Goal: Information Seeking & Learning: Check status

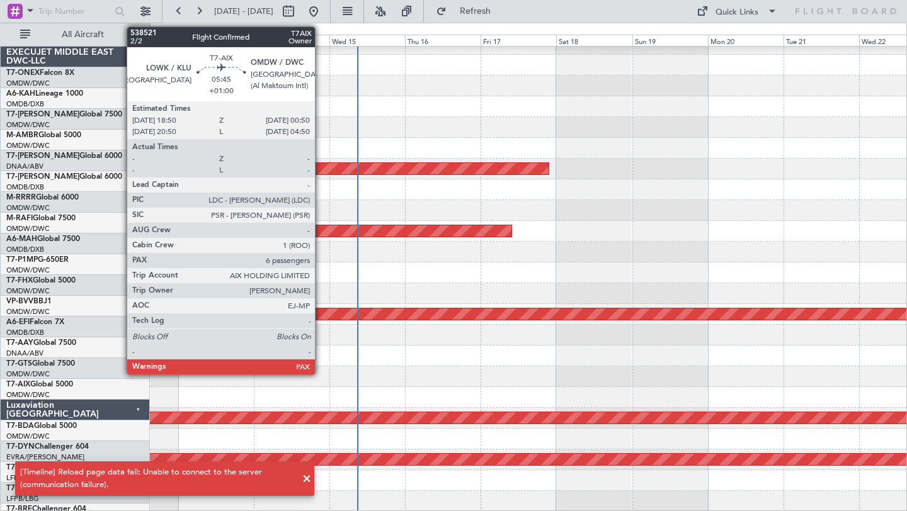
scroll to position [324, 0]
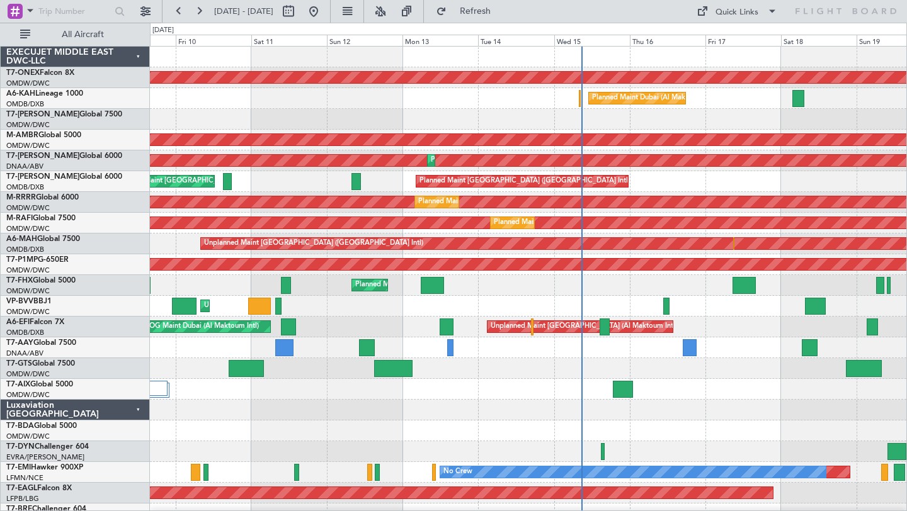
click at [606, 306] on div "Unplanned Maint [GEOGRAPHIC_DATA] (Al Maktoum Intl)" at bounding box center [528, 306] width 756 height 21
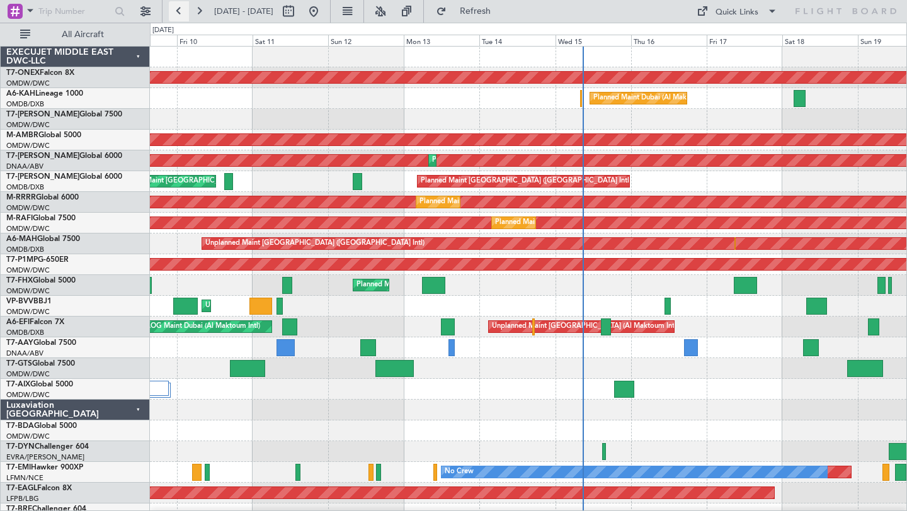
click at [179, 12] on button at bounding box center [179, 11] width 20 height 20
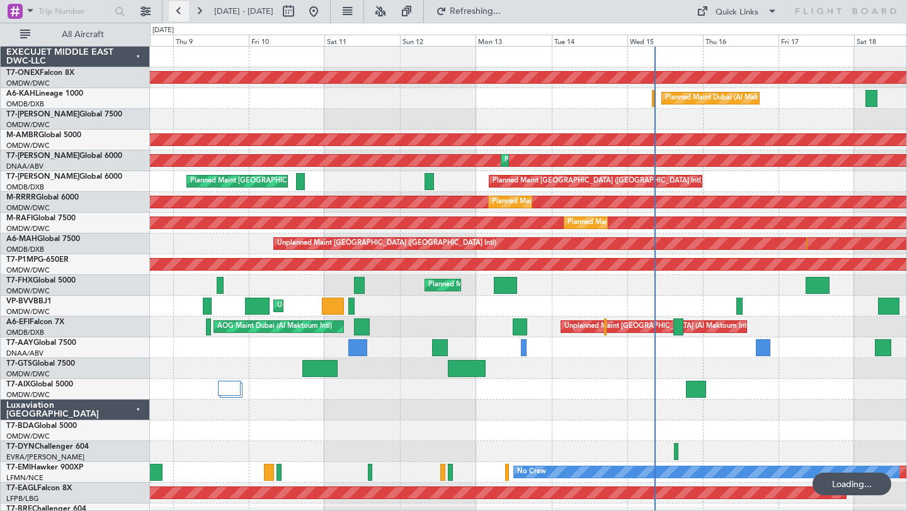
click at [179, 12] on button at bounding box center [179, 11] width 20 height 20
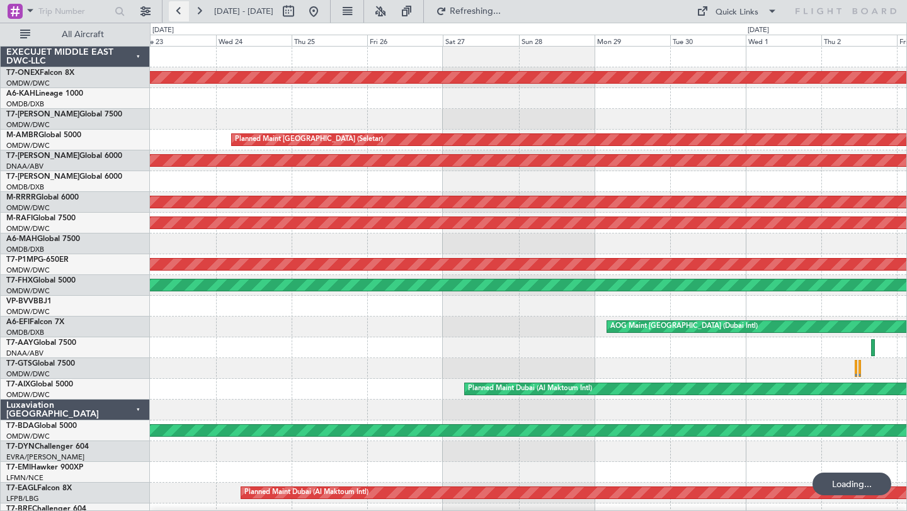
click at [179, 12] on button at bounding box center [179, 11] width 20 height 20
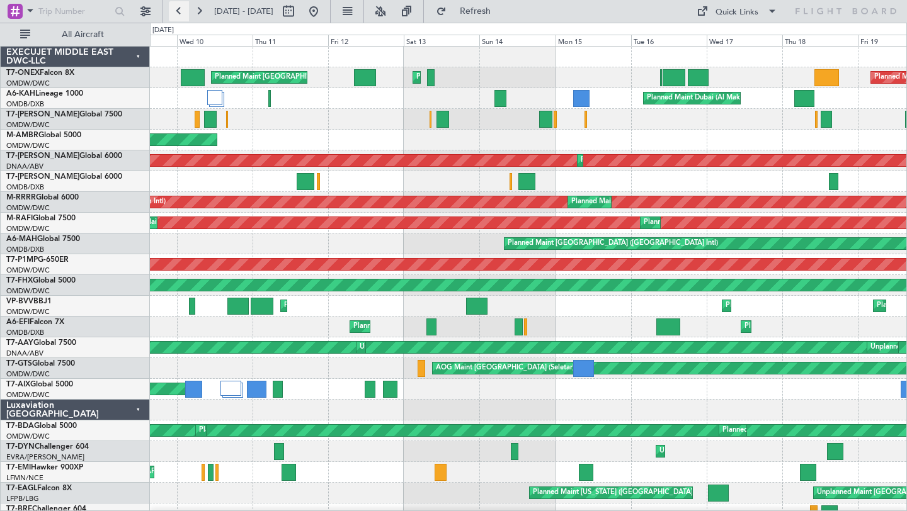
click at [179, 11] on button at bounding box center [179, 11] width 20 height 20
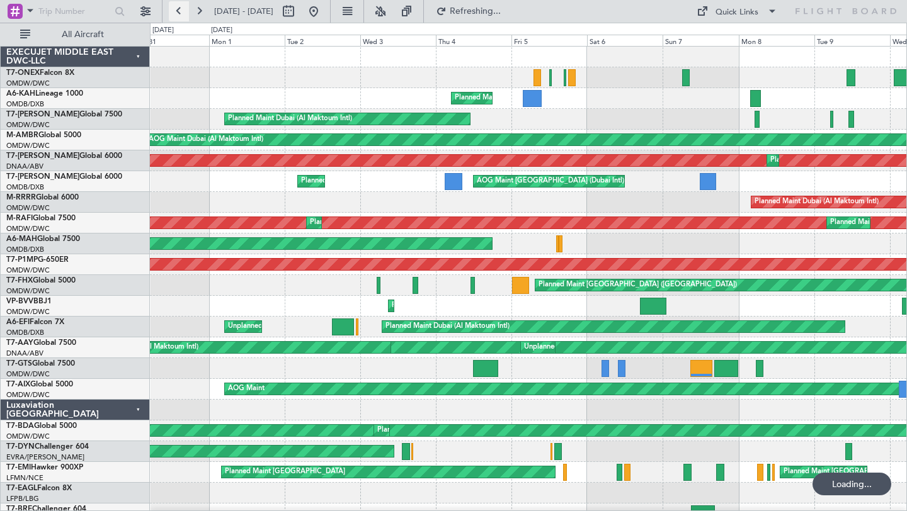
click at [179, 11] on button at bounding box center [179, 11] width 20 height 20
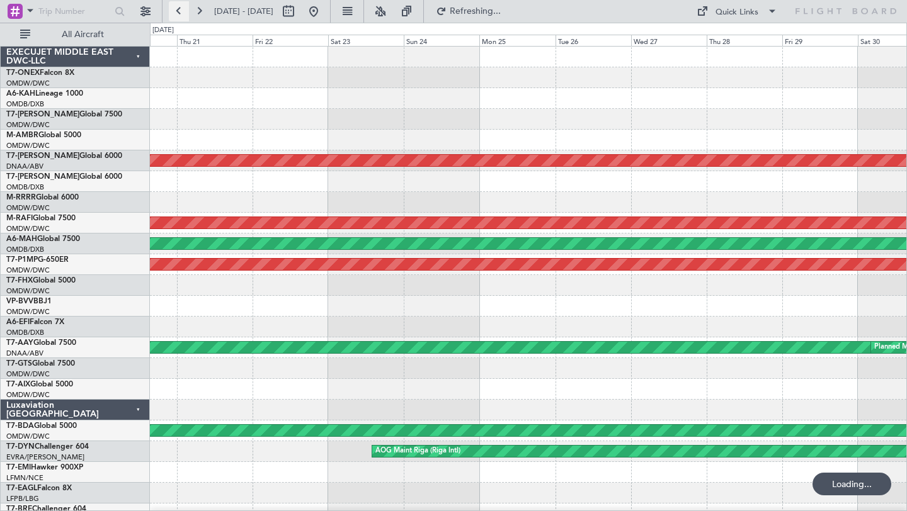
click at [179, 11] on button at bounding box center [179, 11] width 20 height 20
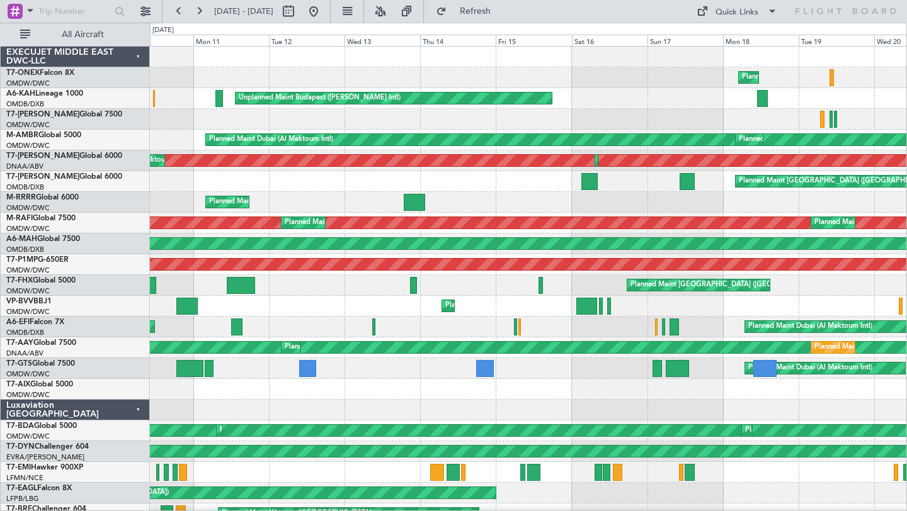
click at [411, 329] on div "Planned Maint Dubai (Al Maktoum Intl) Unplanned Maint [GEOGRAPHIC_DATA] ([GEOGR…" at bounding box center [528, 327] width 756 height 21
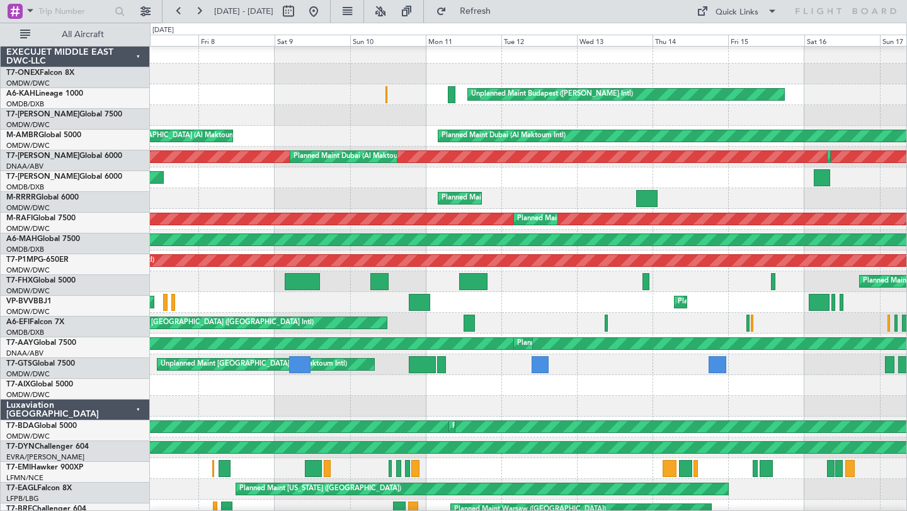
scroll to position [4, 0]
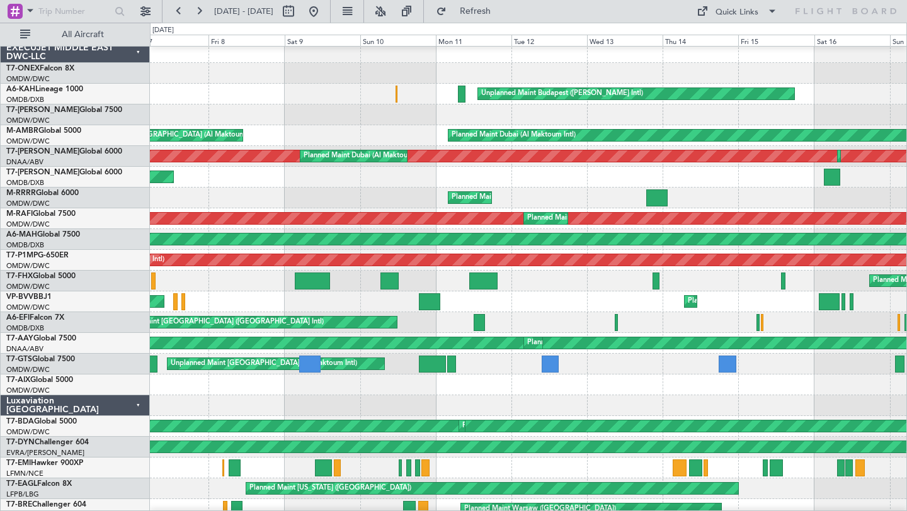
click at [552, 307] on div "Planned Maint Dubai (Al Maktoum Intl) Unplanned Maint [GEOGRAPHIC_DATA]-[GEOGRA…" at bounding box center [528, 302] width 756 height 21
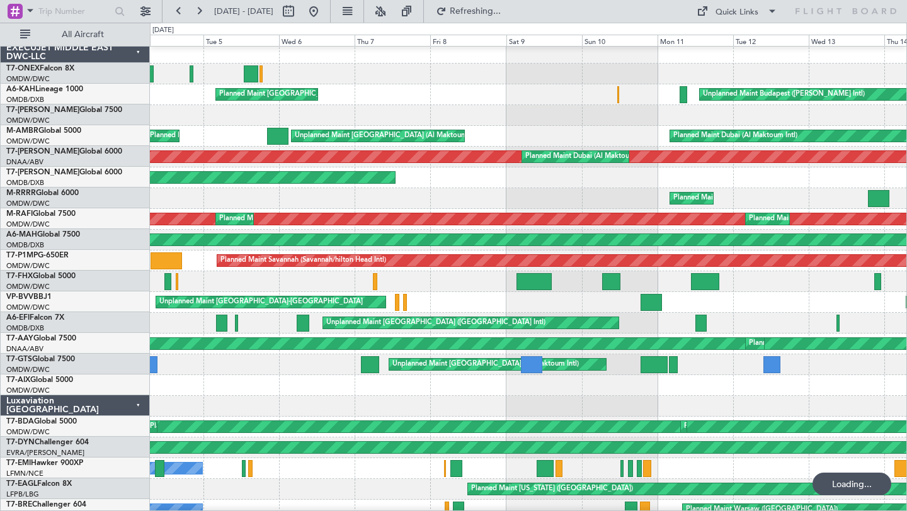
scroll to position [0, 0]
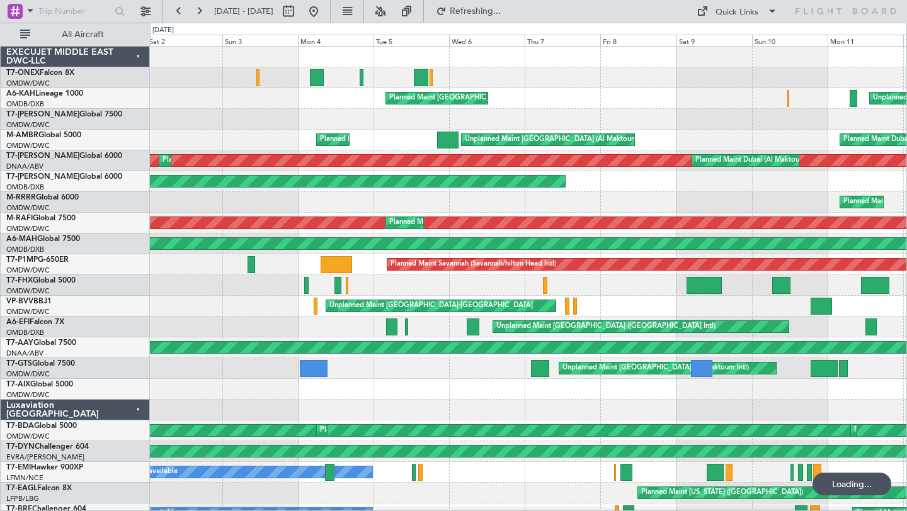
click at [735, 310] on div "Unplanned Maint [GEOGRAPHIC_DATA]-[GEOGRAPHIC_DATA] Planned Maint [GEOGRAPHIC_D…" at bounding box center [528, 306] width 756 height 21
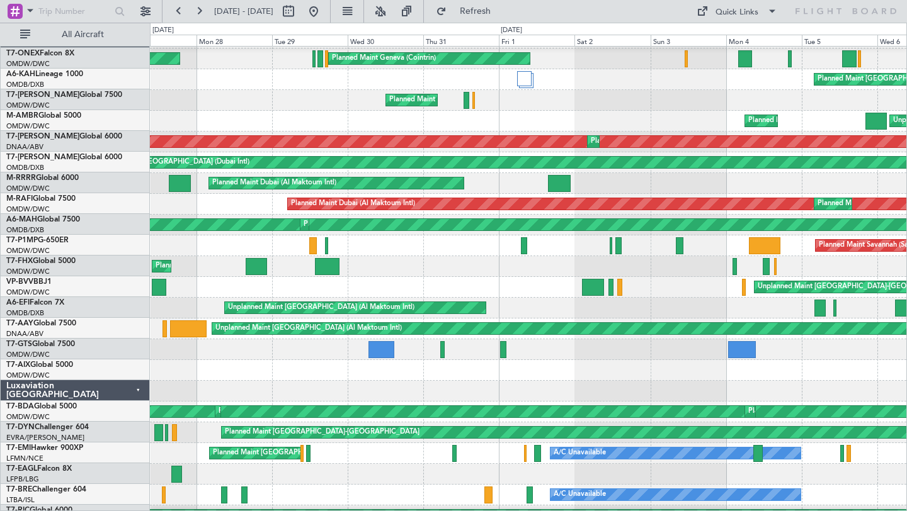
scroll to position [19, 0]
click at [758, 361] on div at bounding box center [528, 370] width 756 height 21
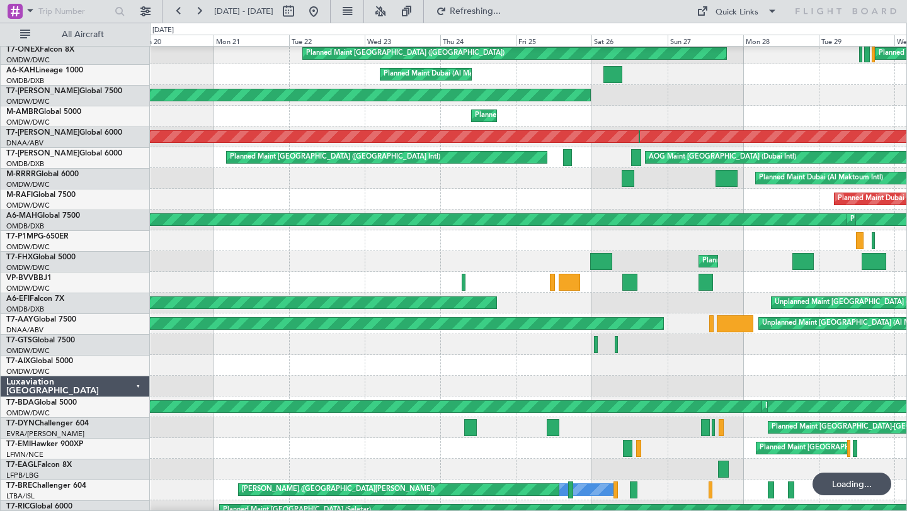
scroll to position [24, 0]
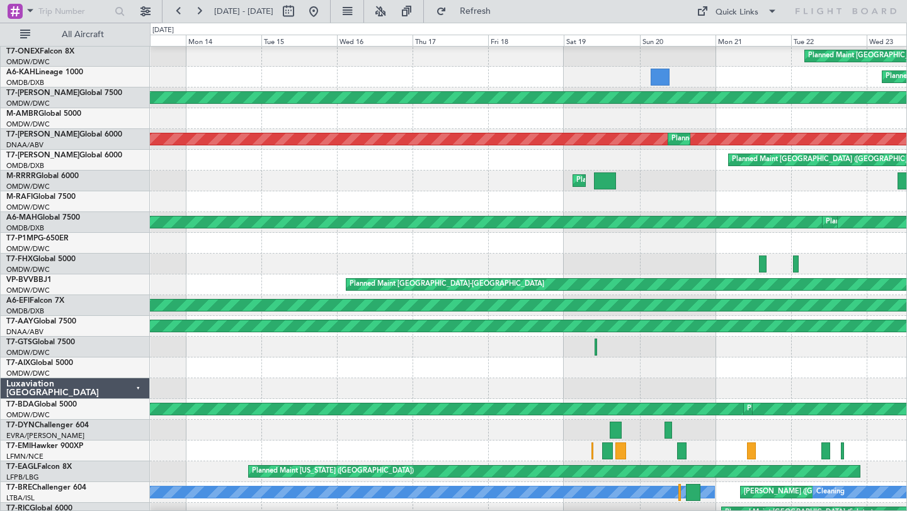
click at [906, 356] on div "Planned Maint [GEOGRAPHIC_DATA] ([GEOGRAPHIC_DATA]) Planned Maint [GEOGRAPHIC_D…" at bounding box center [453, 267] width 907 height 489
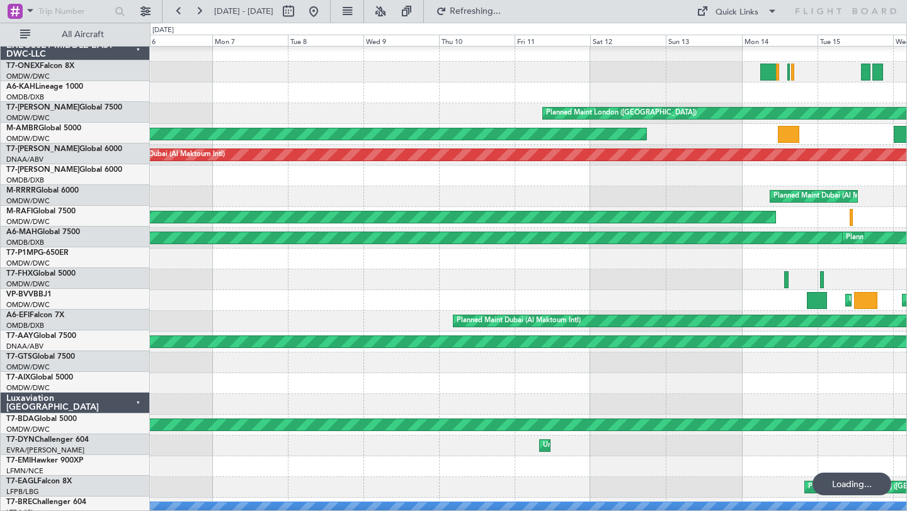
scroll to position [6, 0]
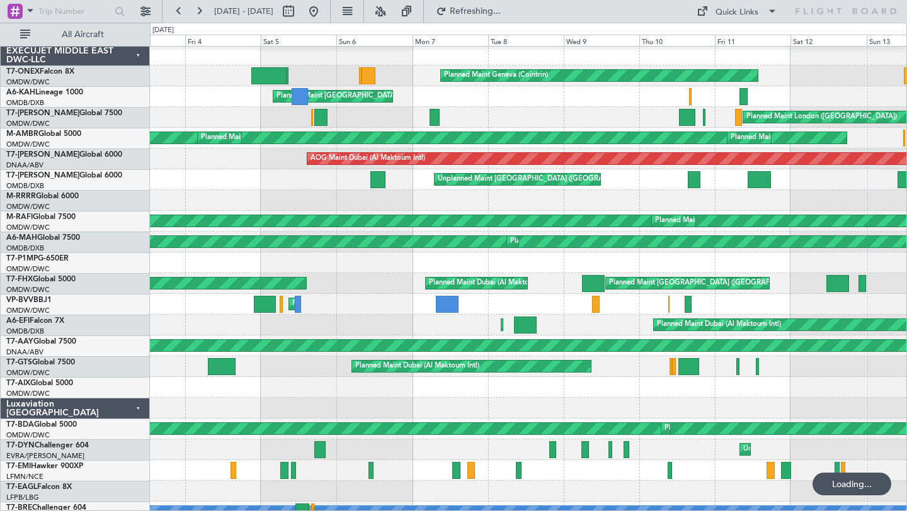
click at [714, 389] on div at bounding box center [528, 387] width 756 height 21
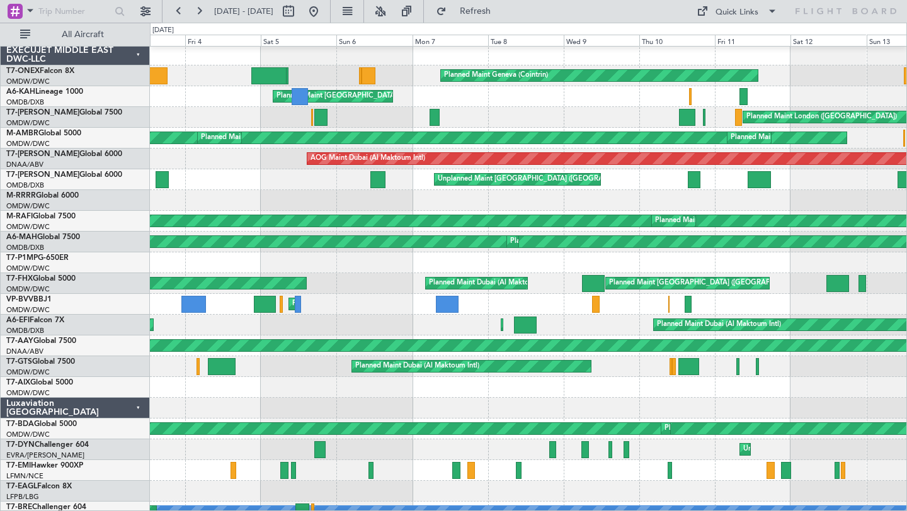
scroll to position [0, 0]
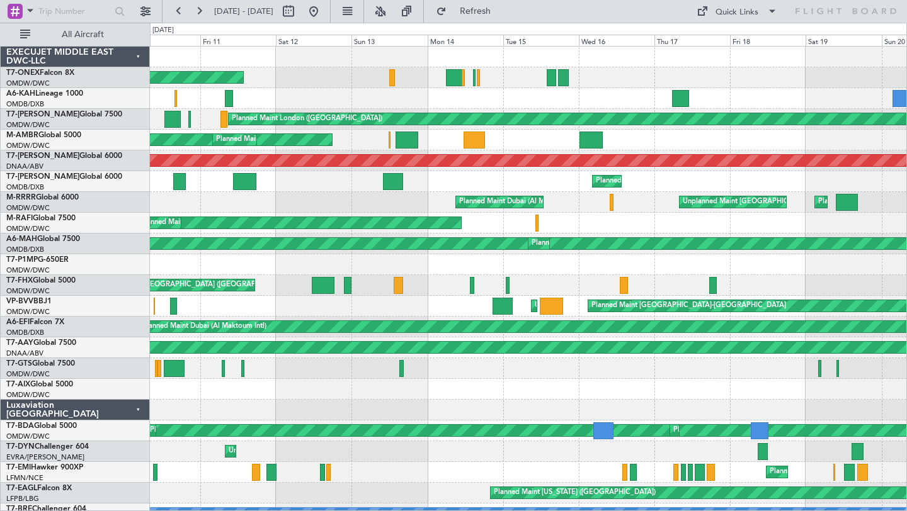
click at [193, 453] on div "Planned Maint Geneva (Cointrin) Planned Maint [GEOGRAPHIC_DATA] ([GEOGRAPHIC_DA…" at bounding box center [528, 442] width 756 height 790
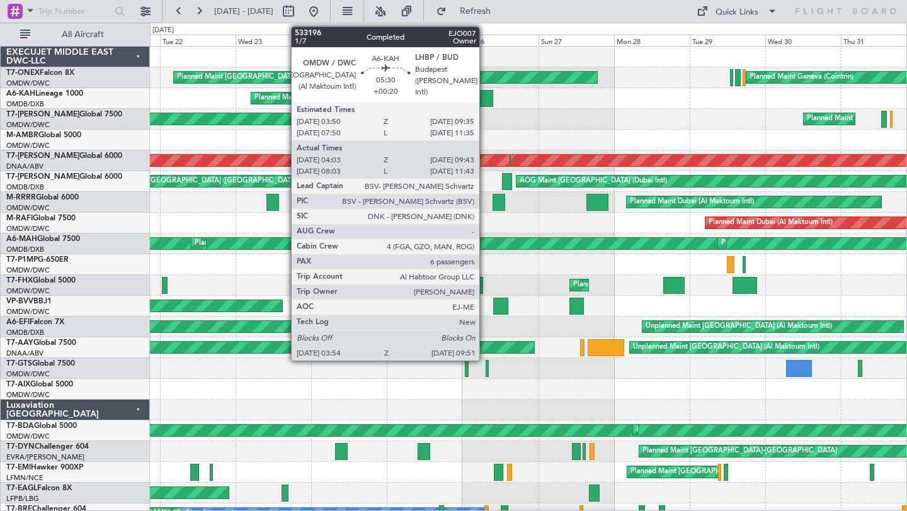
click at [485, 98] on div at bounding box center [483, 98] width 19 height 17
